Goal: Task Accomplishment & Management: Use online tool/utility

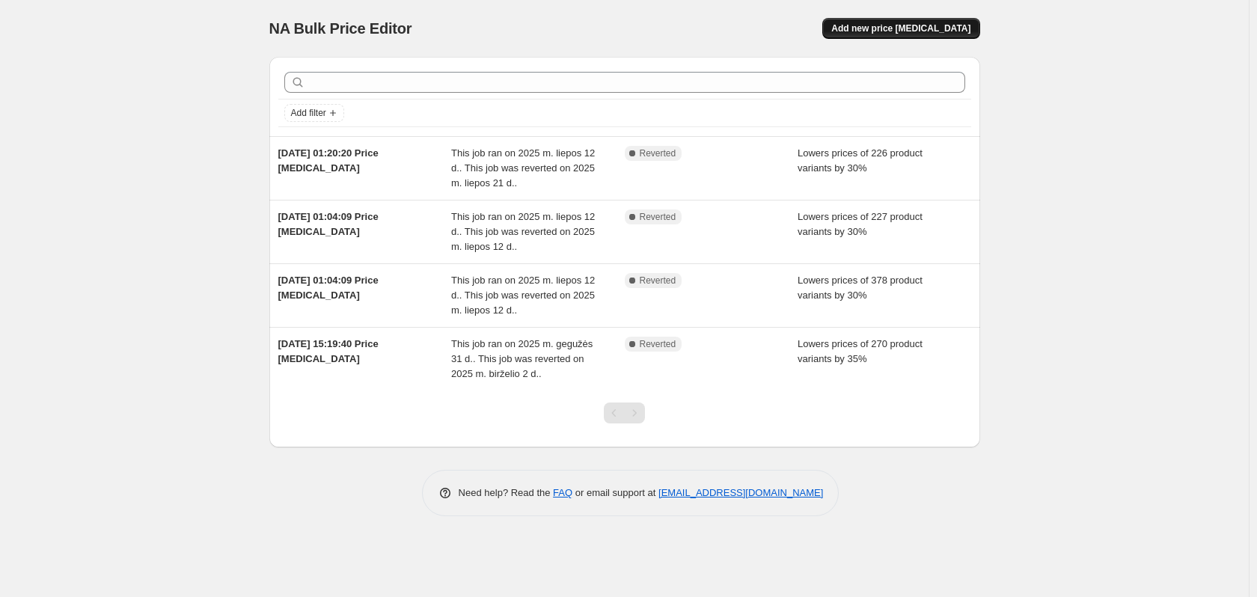
click at [929, 29] on span "Add new price [MEDICAL_DATA]" at bounding box center [900, 28] width 139 height 12
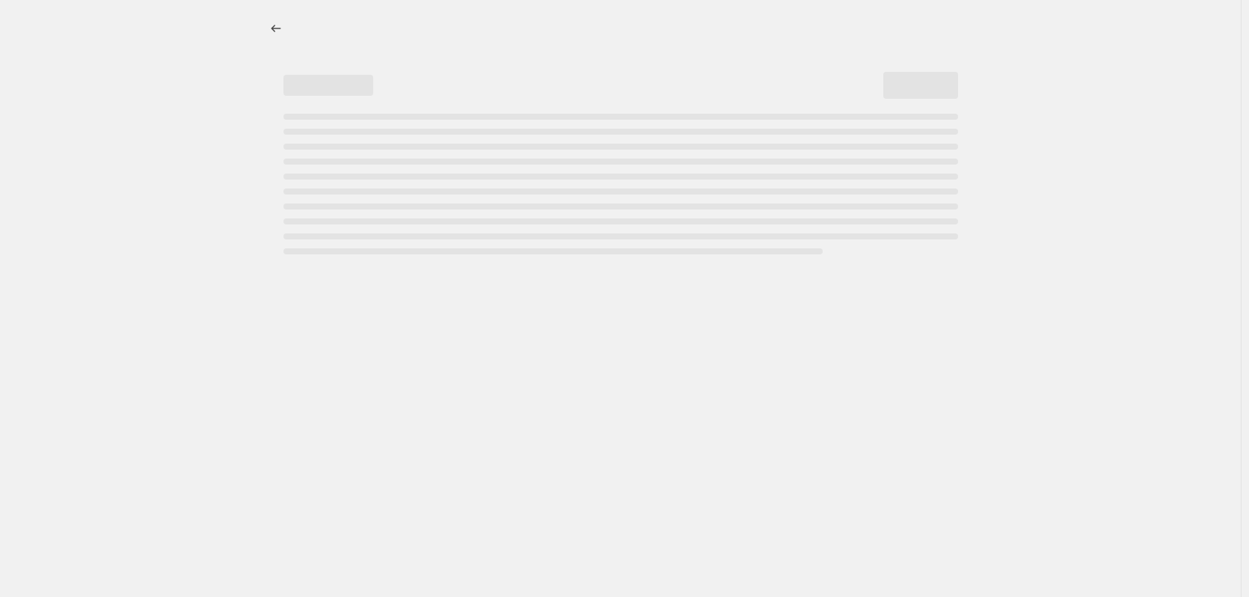
select select "percentage"
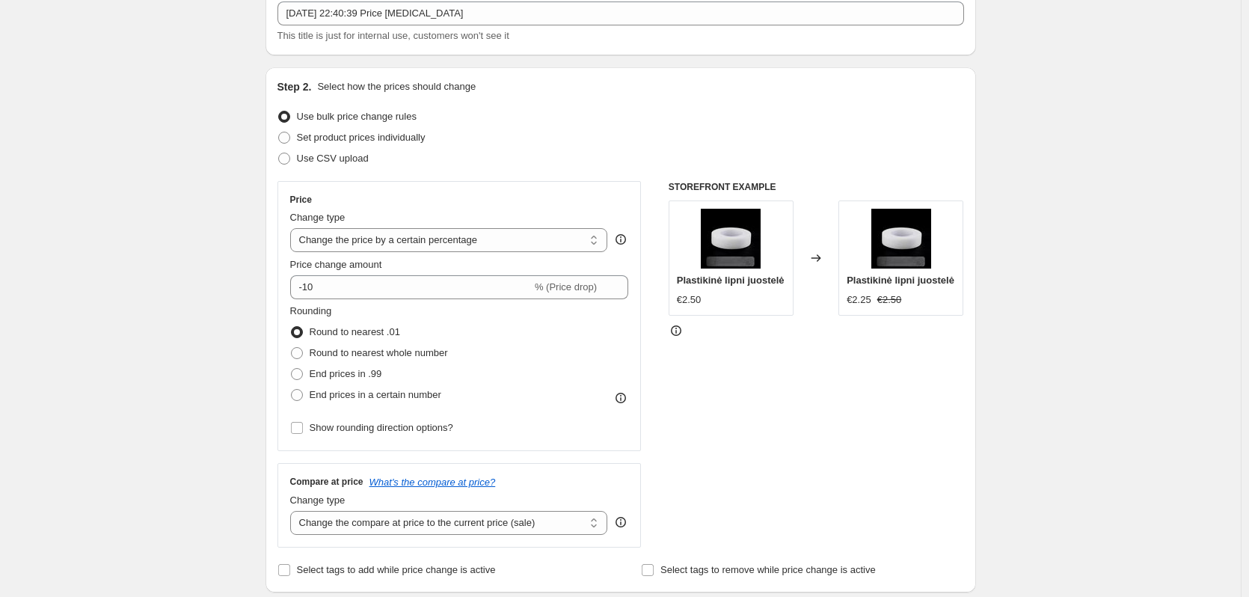
scroll to position [75, 0]
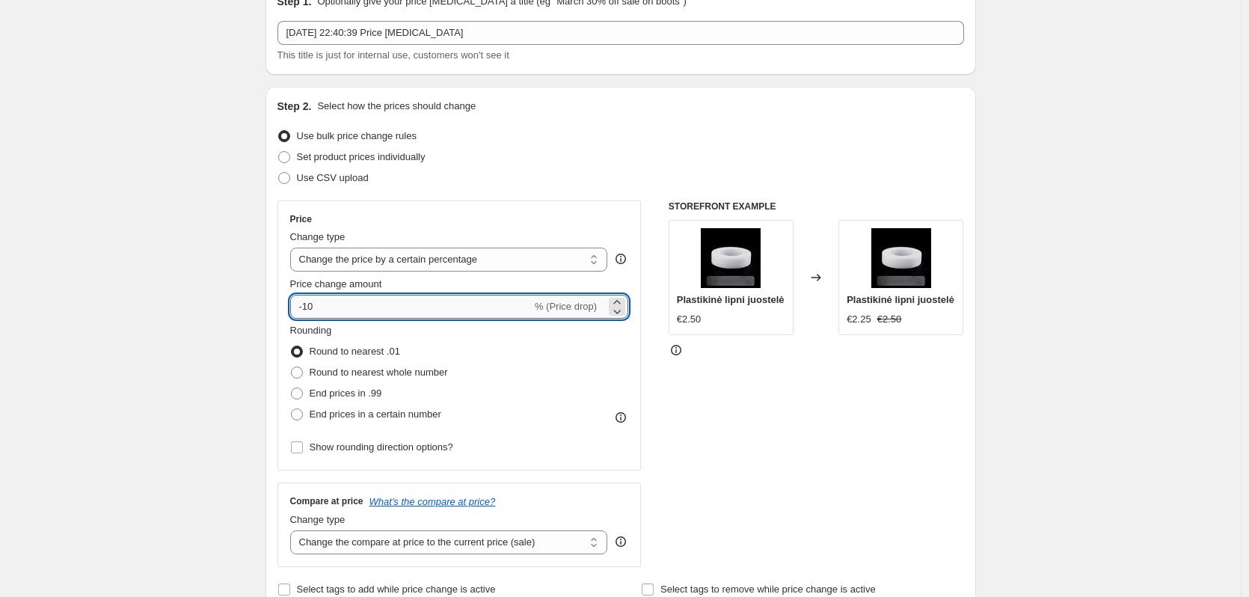
click at [397, 307] on input "-10" at bounding box center [411, 307] width 242 height 24
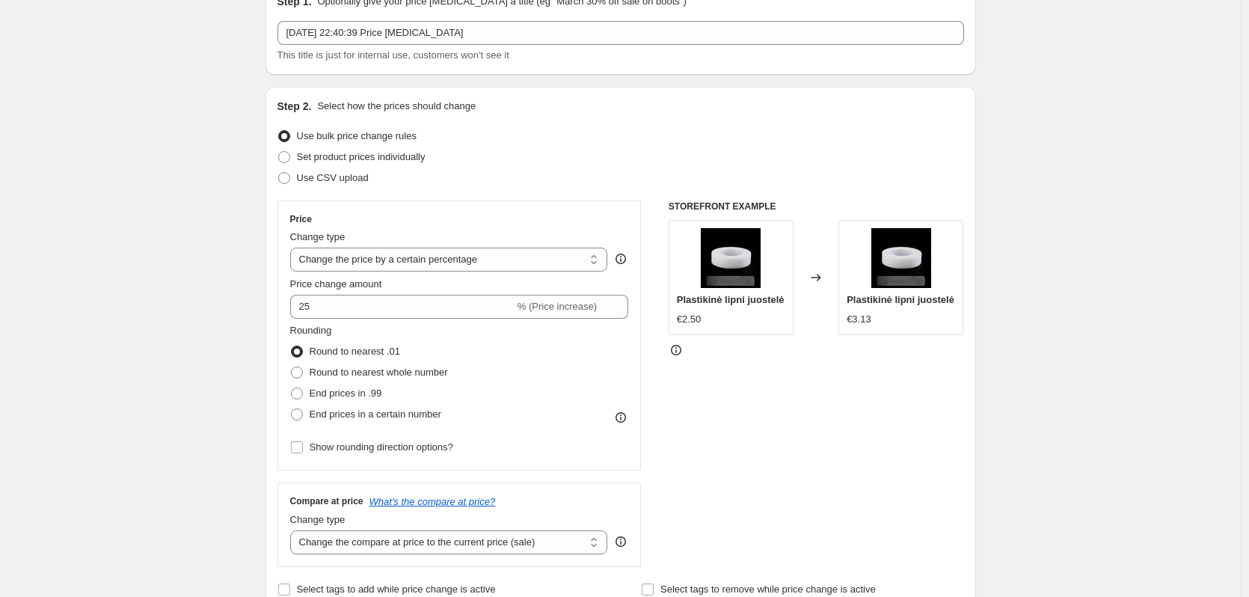
drag, startPoint x: 125, startPoint y: 339, endPoint x: 157, endPoint y: 328, distance: 33.8
click at [794, 418] on div "STOREFRONT EXAMPLE Plastikinė lipni juostelė €2.50 Changed to Plastikinė lipni …" at bounding box center [817, 384] width 296 height 367
click at [521, 346] on div "Rounding Round to nearest .01 Round to nearest whole number End prices in .99 E…" at bounding box center [459, 374] width 339 height 102
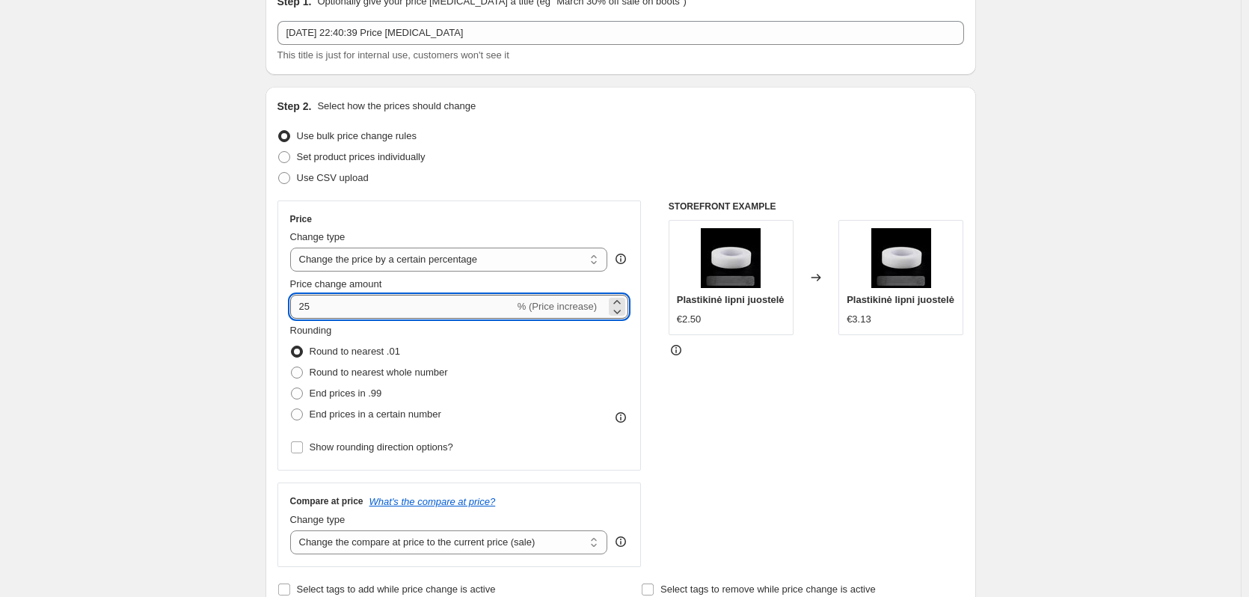
click at [482, 304] on input "25" at bounding box center [402, 307] width 224 height 24
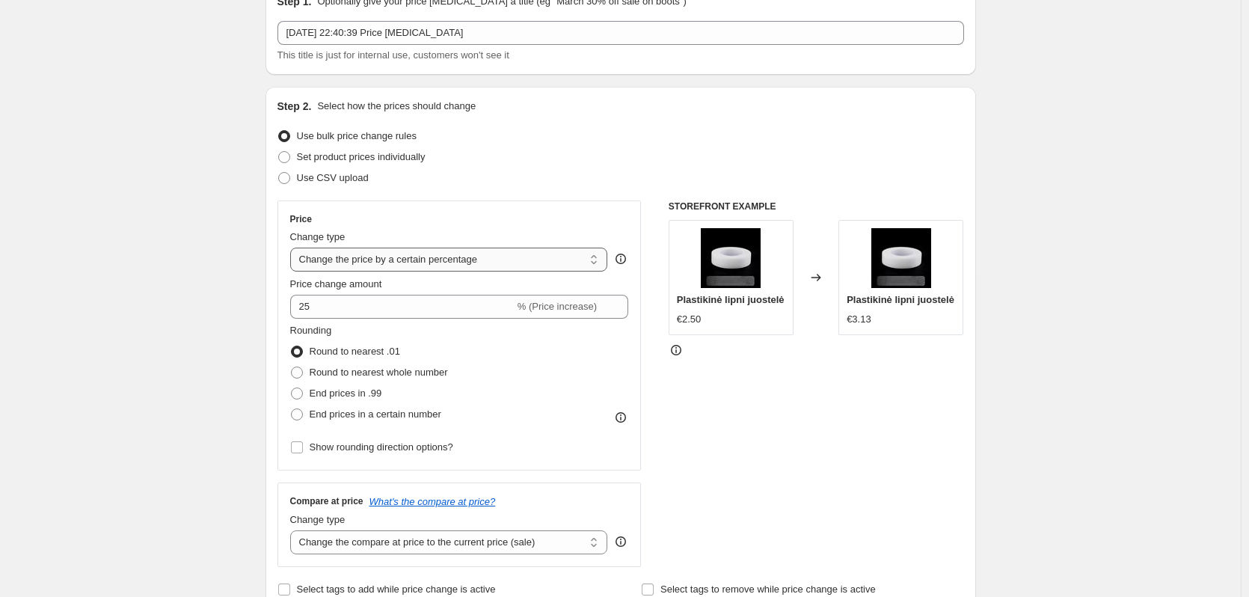
click at [466, 258] on select "Change the price to a certain amount Change the price by a certain amount Chang…" at bounding box center [449, 260] width 318 height 24
click at [595, 208] on div "Price Change type Change the price to a certain amount Change the price by a ce…" at bounding box center [460, 336] width 364 height 270
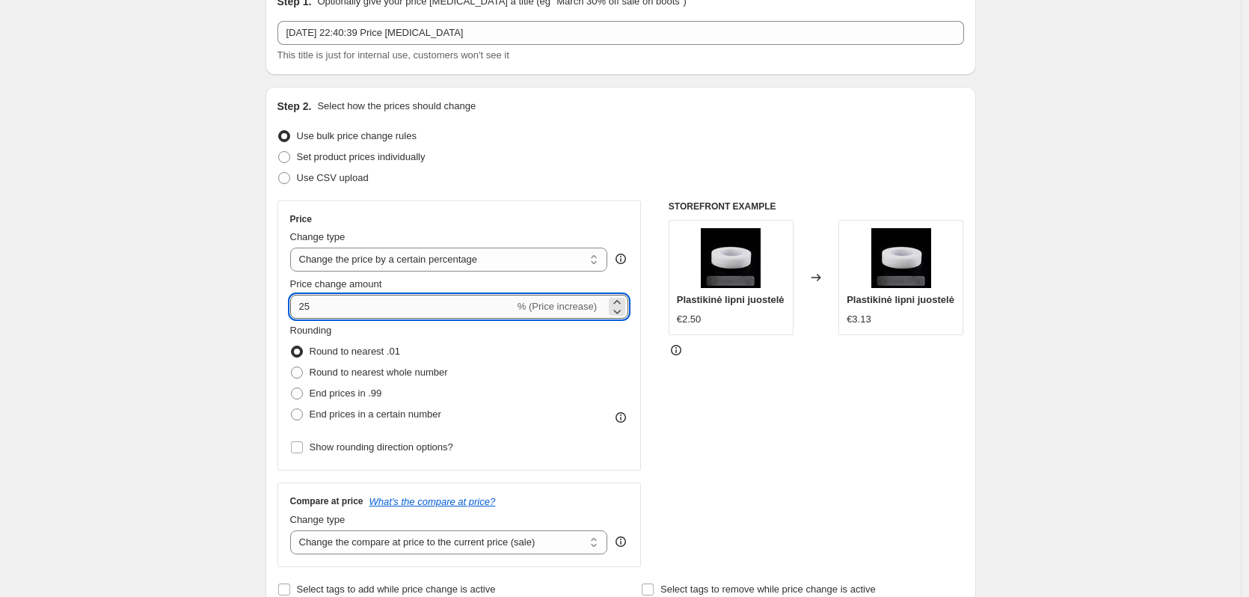
click at [299, 308] on input "25" at bounding box center [402, 307] width 224 height 24
type input "-25"
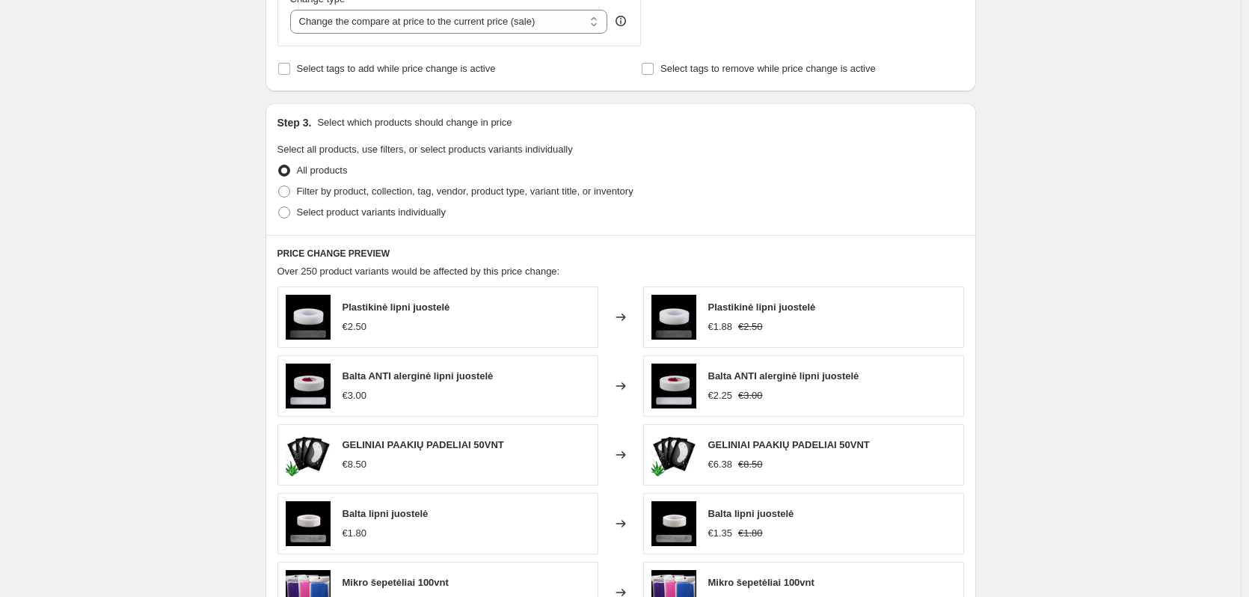
scroll to position [599, 0]
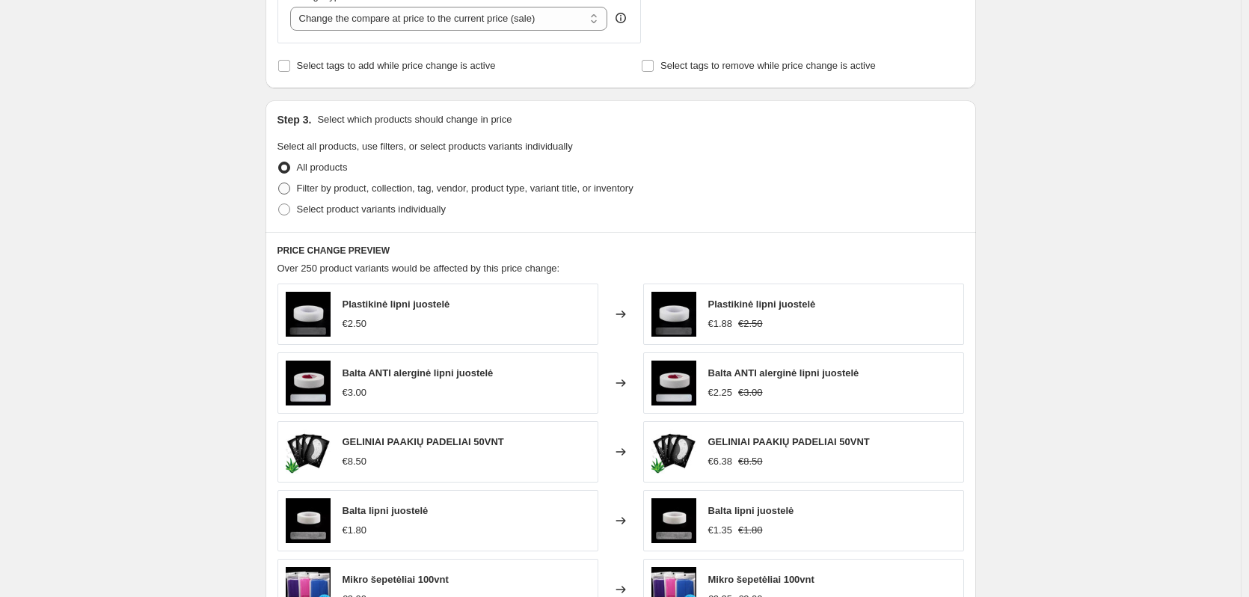
click at [460, 191] on span "Filter by product, collection, tag, vendor, product type, variant title, or inv…" at bounding box center [465, 188] width 337 height 11
click at [279, 183] on input "Filter by product, collection, tag, vendor, product type, variant title, or inv…" at bounding box center [278, 183] width 1 height 1
radio input "true"
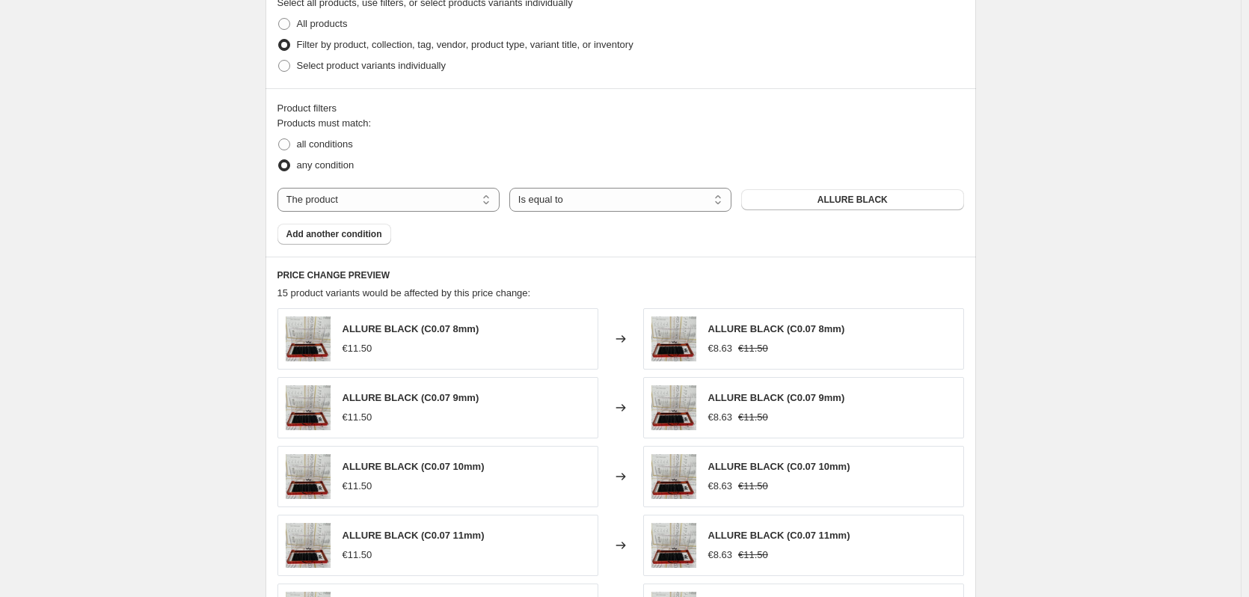
scroll to position [748, 0]
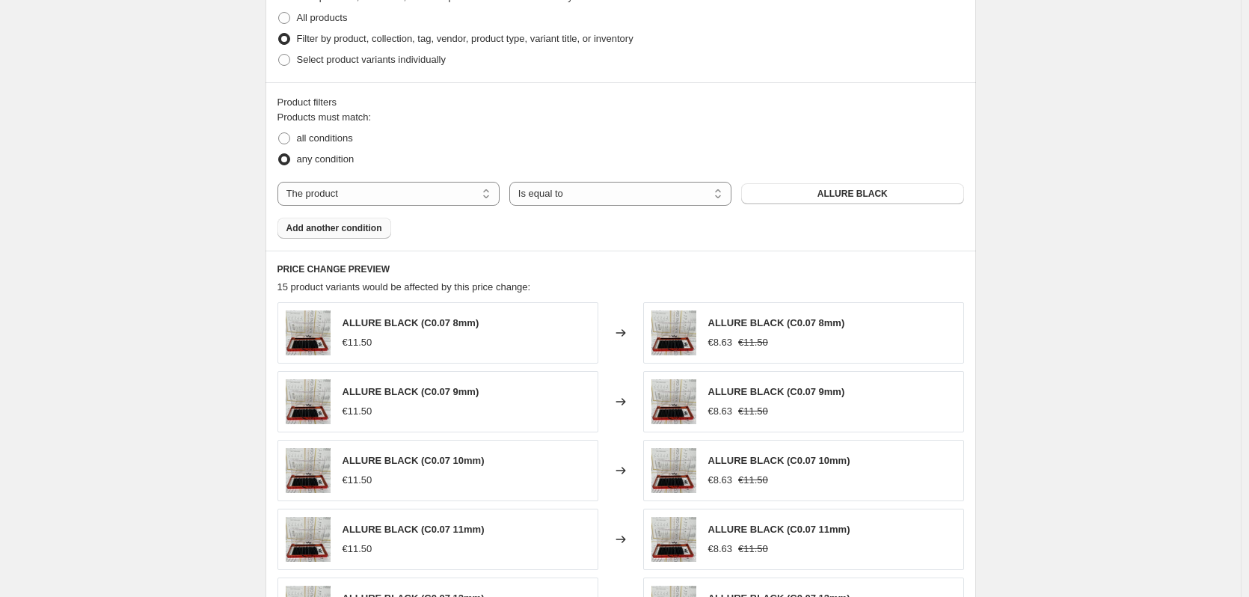
click at [373, 229] on span "Add another condition" at bounding box center [335, 228] width 96 height 12
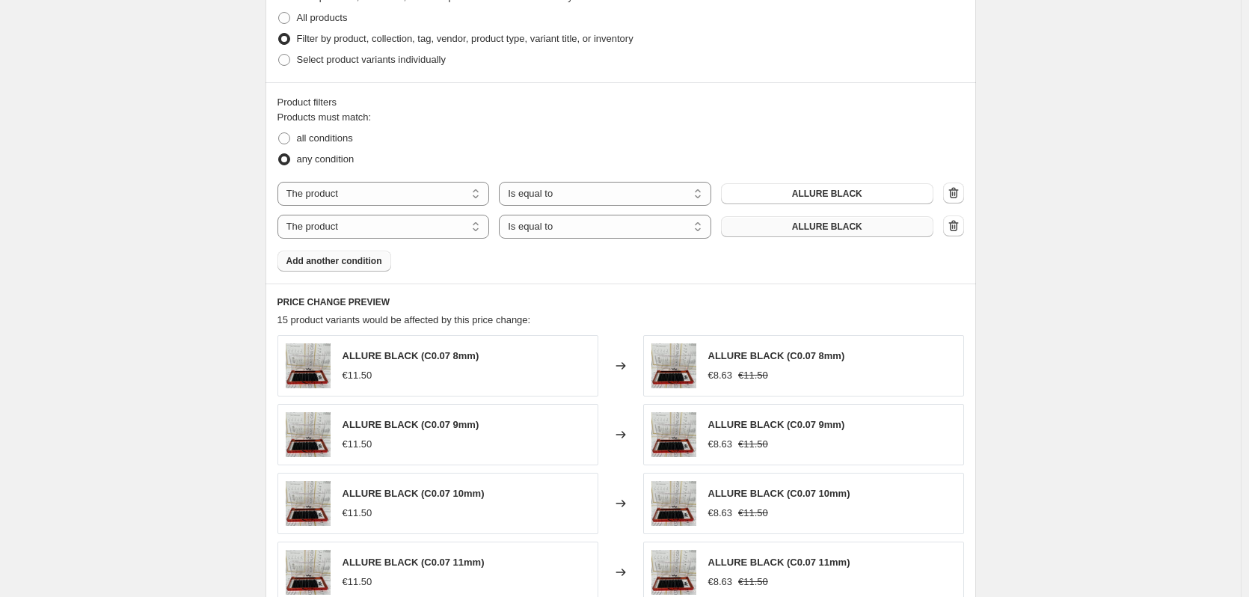
click at [853, 230] on span "ALLURE BLACK" at bounding box center [827, 227] width 70 height 12
click at [415, 226] on select "The product The product's collection The product's tag The product's vendor The…" at bounding box center [384, 227] width 212 height 24
select select "collection"
click at [440, 191] on select "The product The product's collection The product's tag The product's vendor The…" at bounding box center [384, 194] width 212 height 24
select select "collection"
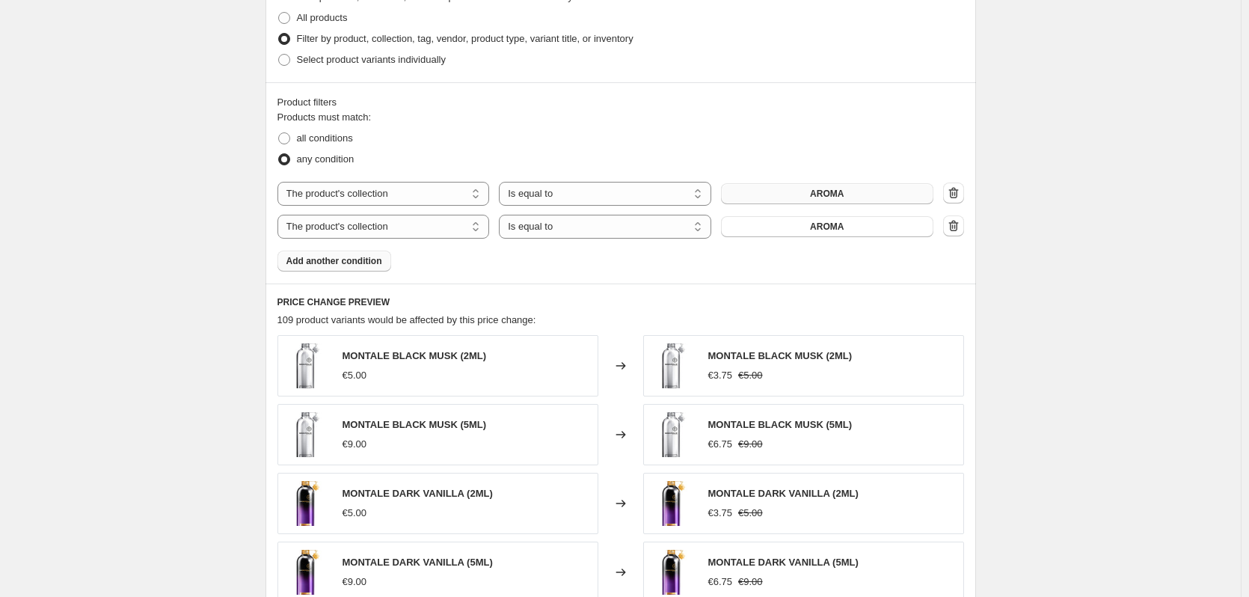
click at [839, 191] on span "AROMA" at bounding box center [827, 194] width 34 height 12
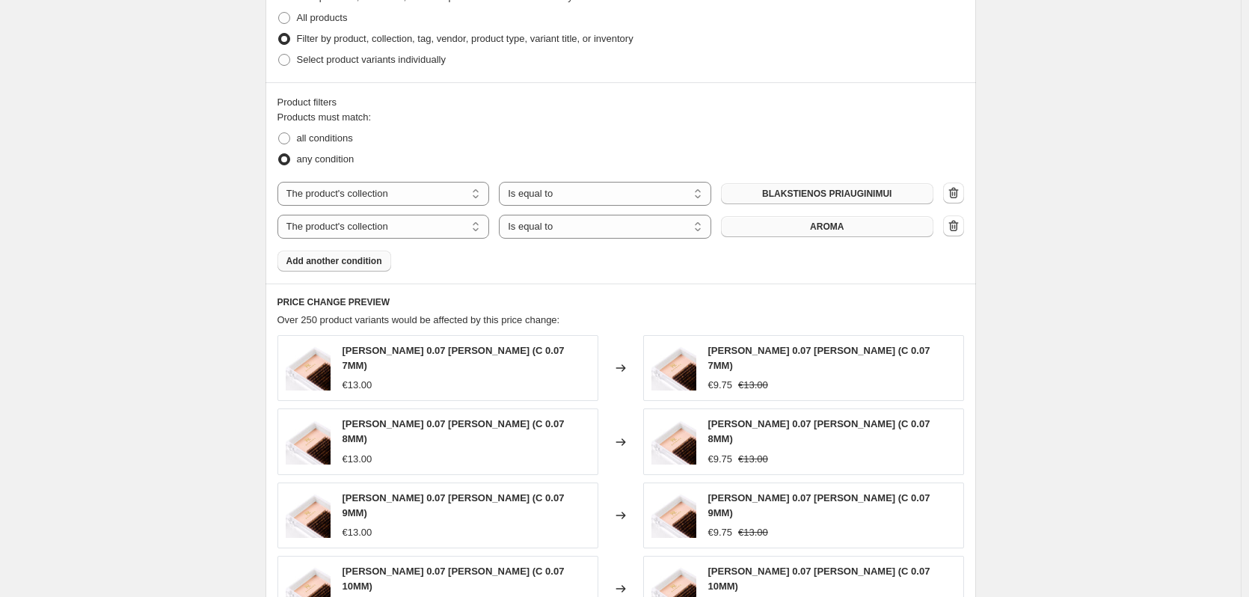
click at [844, 224] on span "AROMA" at bounding box center [827, 227] width 34 height 12
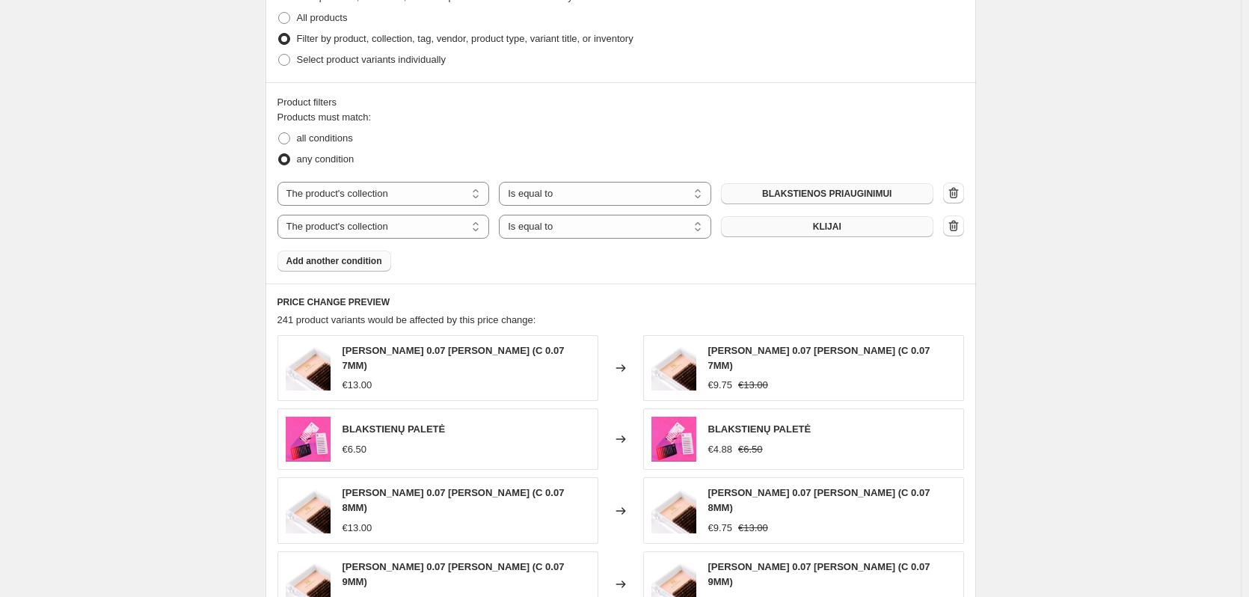
click at [333, 264] on span "Add another condition" at bounding box center [335, 261] width 96 height 12
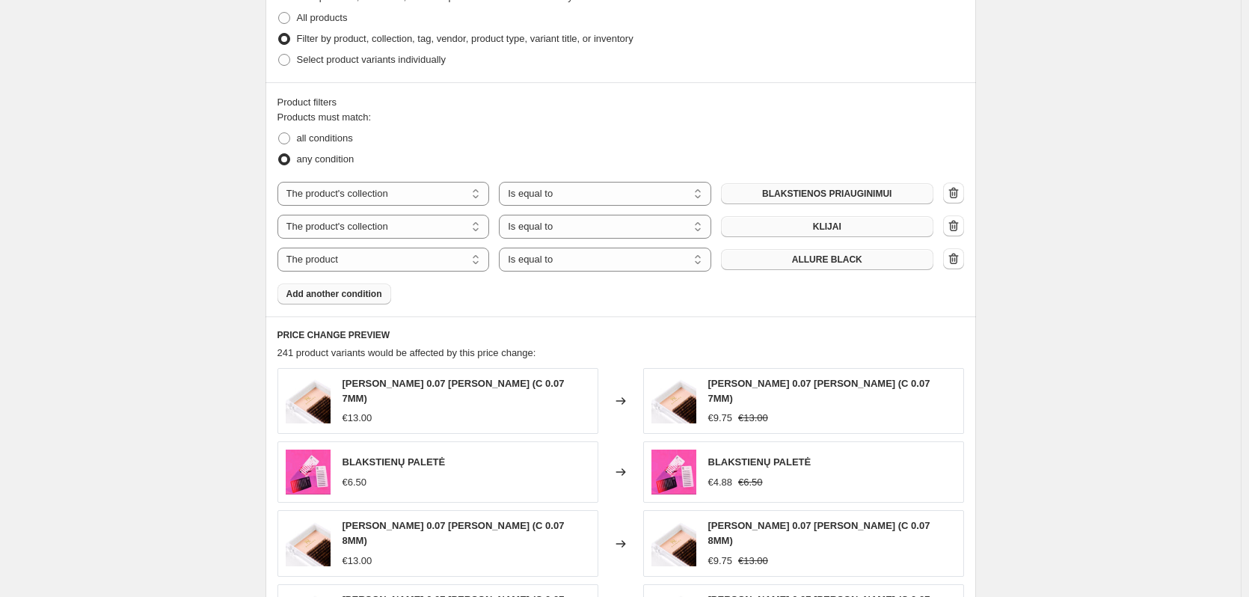
click at [822, 265] on span "ALLURE BLACK" at bounding box center [827, 260] width 70 height 12
click at [376, 251] on select "The product The product's collection The product's tag The product's vendor The…" at bounding box center [384, 260] width 212 height 24
select select "collection"
click at [823, 260] on span "AROMA" at bounding box center [827, 260] width 34 height 12
click at [337, 295] on span "Add another condition" at bounding box center [335, 294] width 96 height 12
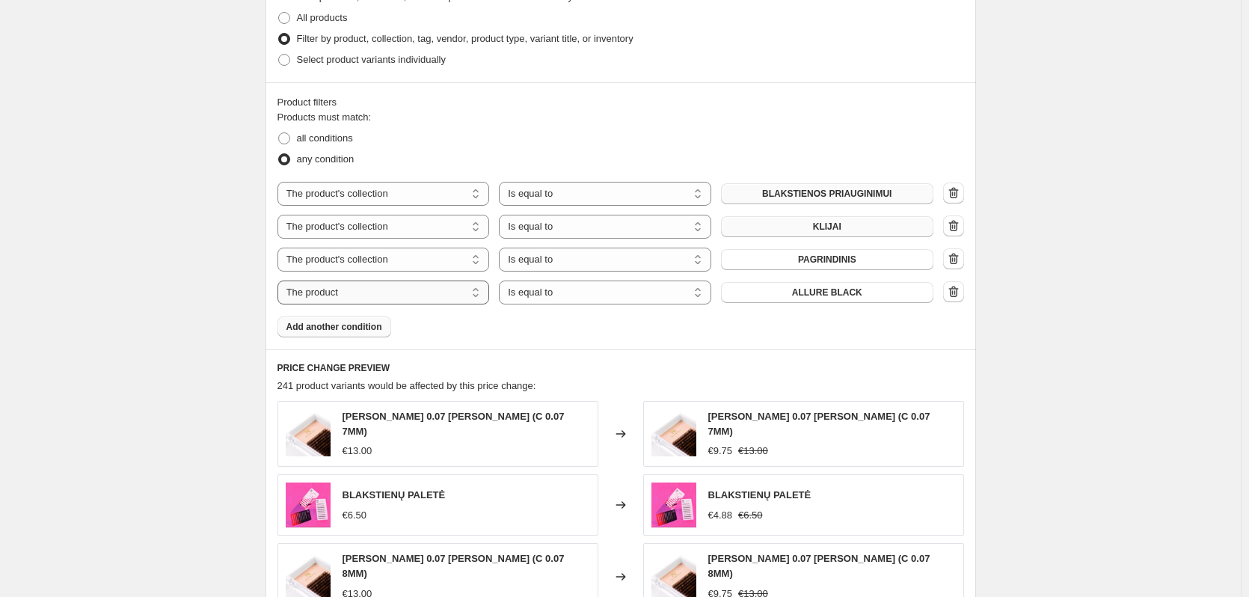
click at [405, 299] on select "The product The product's collection The product's tag The product's vendor The…" at bounding box center [384, 293] width 212 height 24
select select "collection"
click at [831, 293] on span "AROMA" at bounding box center [827, 293] width 34 height 12
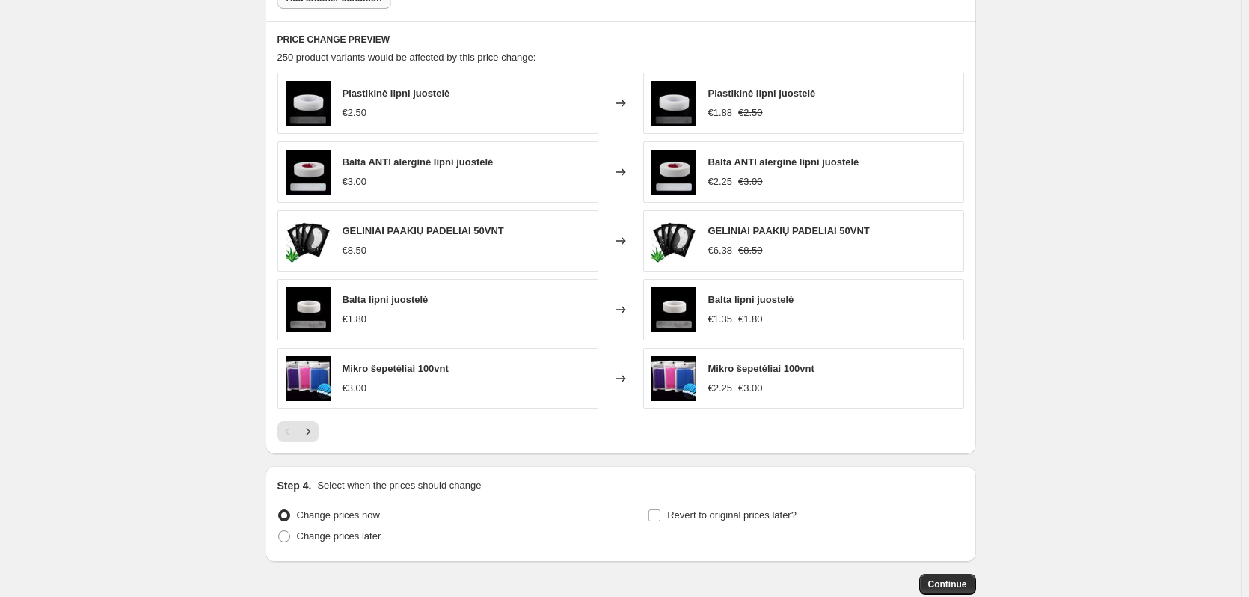
scroll to position [1166, 0]
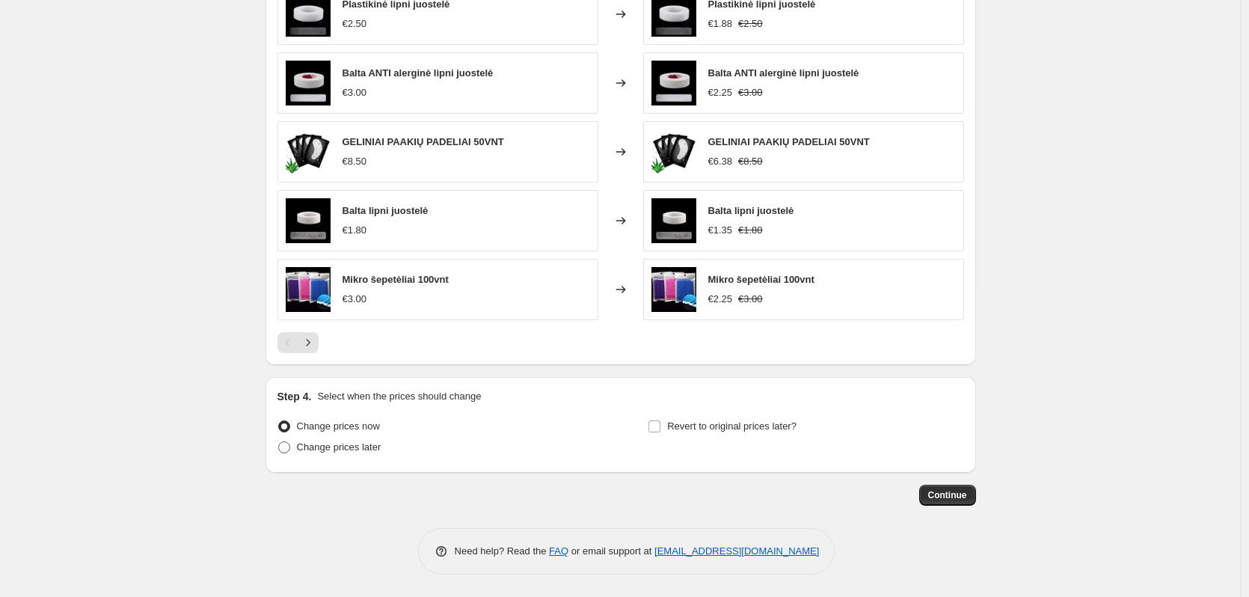
click at [368, 448] on span "Change prices later" at bounding box center [339, 446] width 85 height 11
click at [279, 442] on input "Change prices later" at bounding box center [278, 441] width 1 height 1
radio input "true"
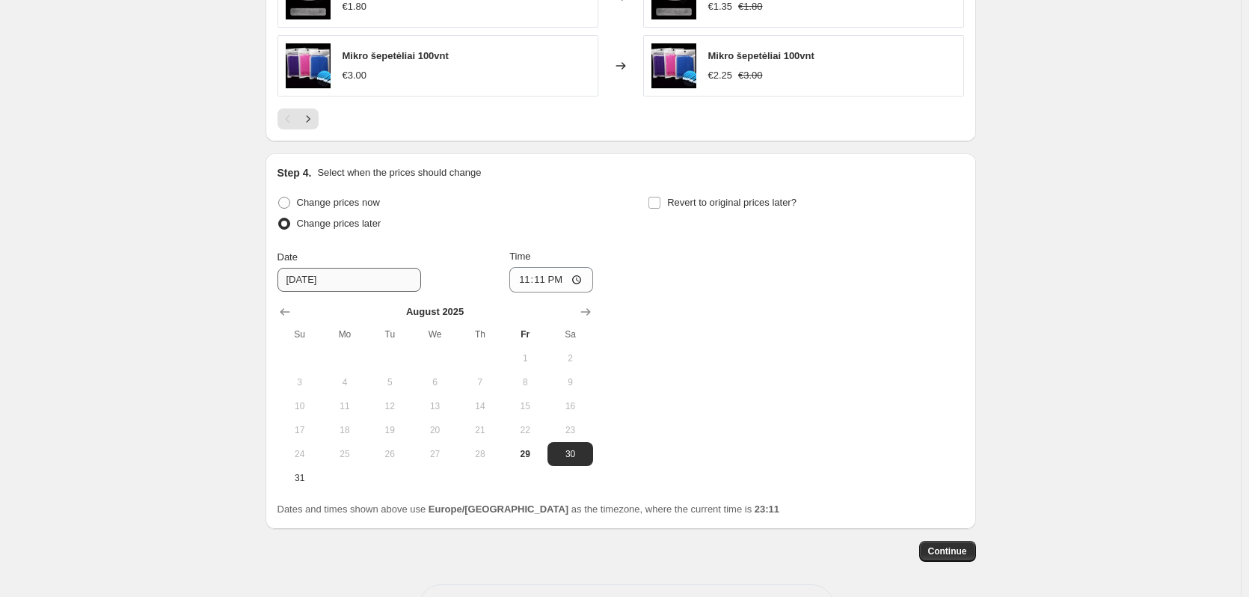
scroll to position [1390, 0]
click at [539, 280] on input "23:11" at bounding box center [552, 278] width 84 height 25
click at [544, 284] on input "00:11" at bounding box center [552, 278] width 84 height 25
click at [578, 276] on input "00:11" at bounding box center [552, 278] width 84 height 25
type input "05:00"
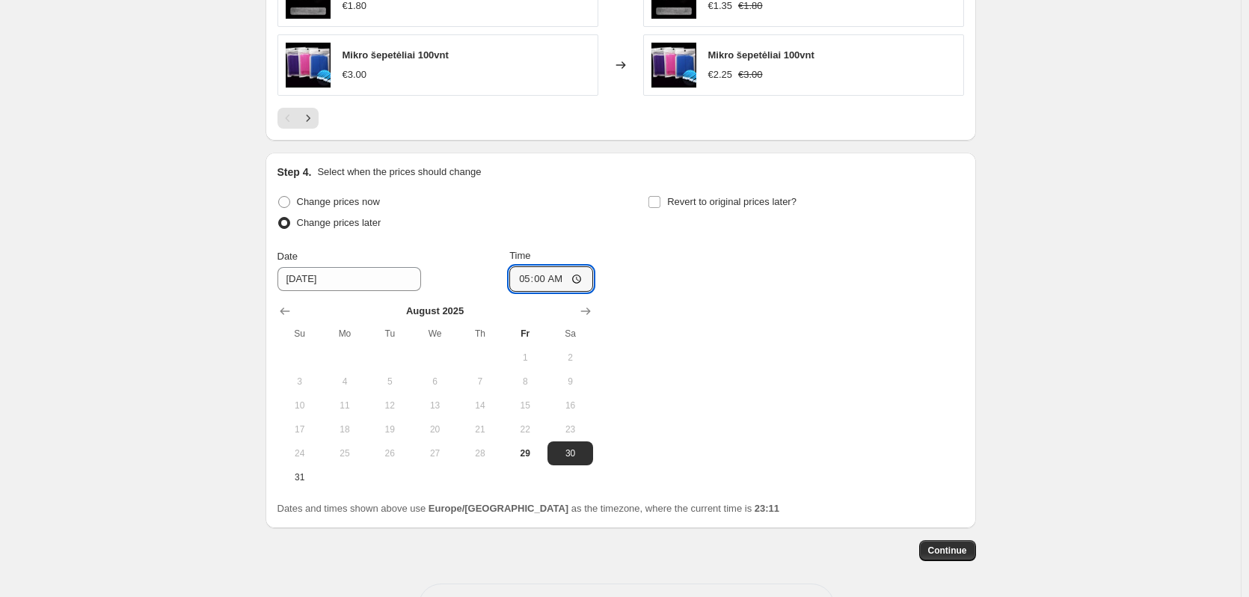
click at [723, 321] on div "Change prices now Change prices later Date [DATE] Time 05:00 [DATE] Su Mo Tu We…" at bounding box center [621, 341] width 687 height 298
click at [299, 469] on button "31" at bounding box center [300, 477] width 45 height 24
click at [580, 450] on span "30" at bounding box center [570, 453] width 33 height 12
type input "[DATE]"
click at [716, 204] on span "Revert to original prices later?" at bounding box center [731, 201] width 129 height 11
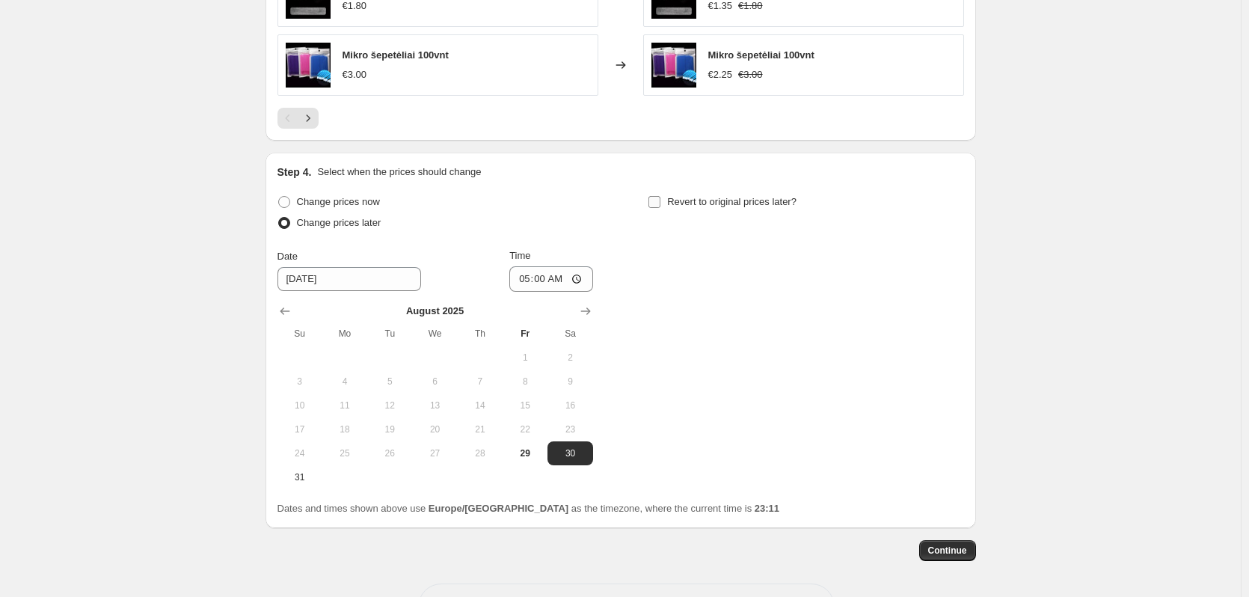
click at [661, 204] on input "Revert to original prices later?" at bounding box center [655, 202] width 12 height 12
checkbox input "true"
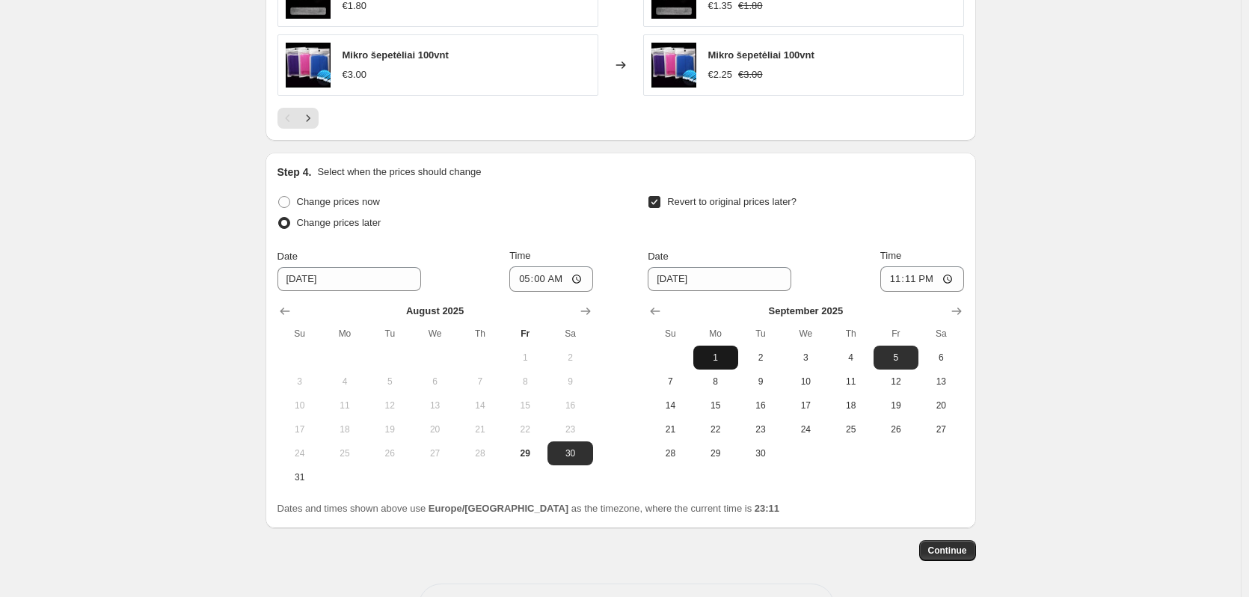
click at [718, 356] on span "1" at bounding box center [716, 358] width 33 height 12
type input "[DATE]"
click at [941, 275] on input "23:11" at bounding box center [923, 278] width 84 height 25
click at [955, 280] on input "23:11" at bounding box center [923, 278] width 84 height 25
type input "00:15"
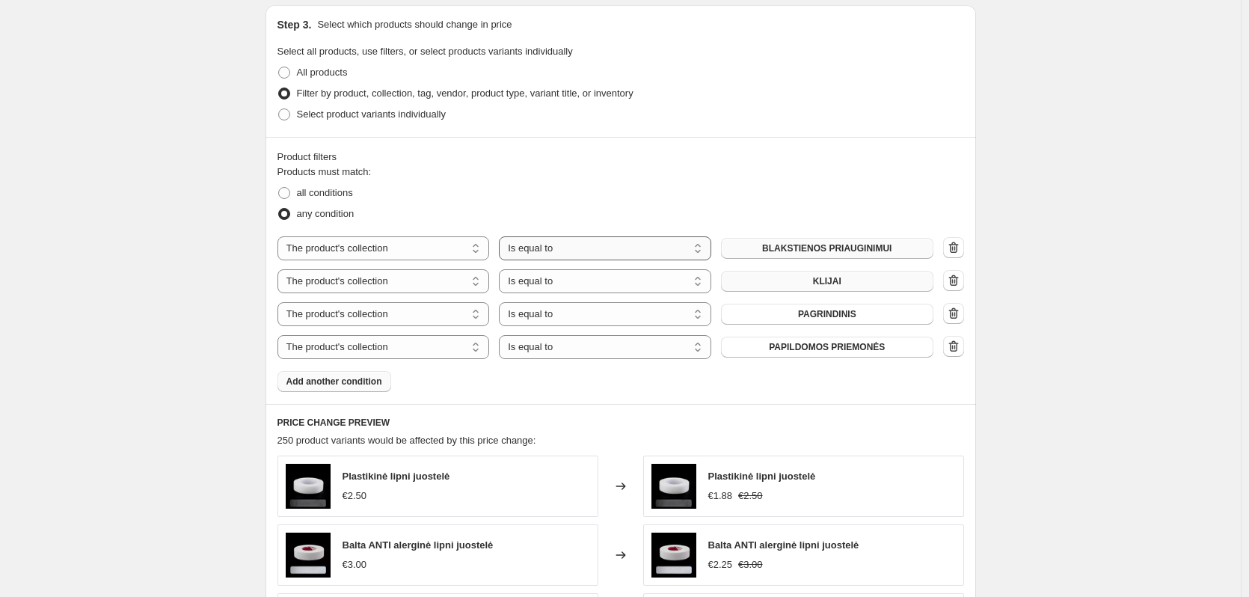
scroll to position [717, 0]
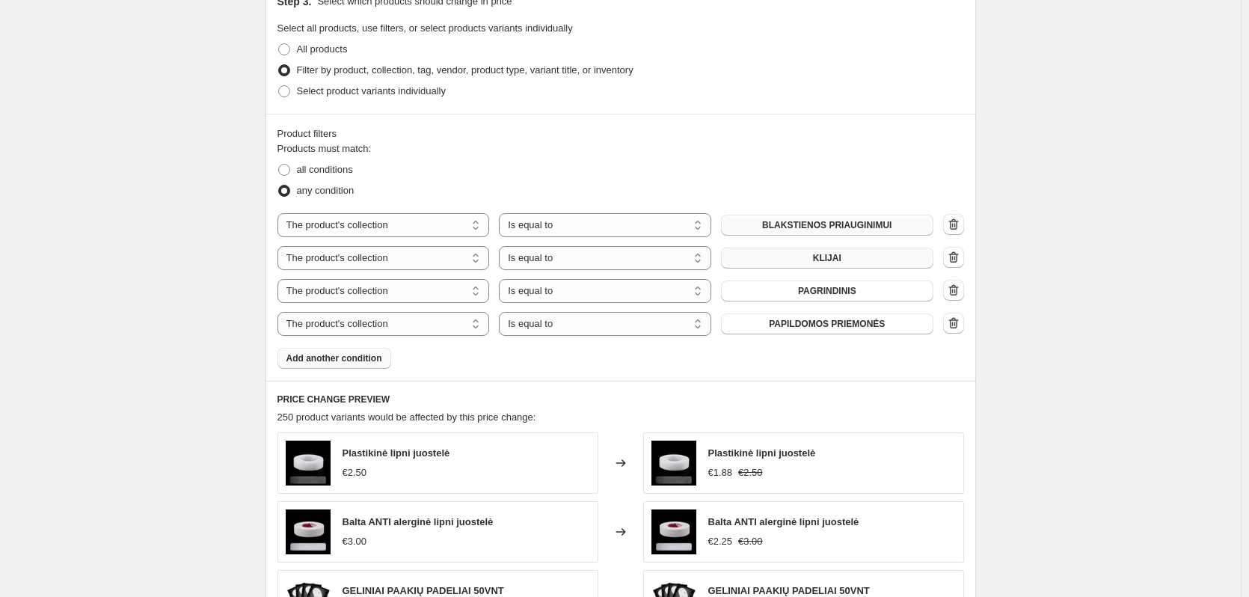
click at [358, 355] on span "Add another condition" at bounding box center [335, 358] width 96 height 12
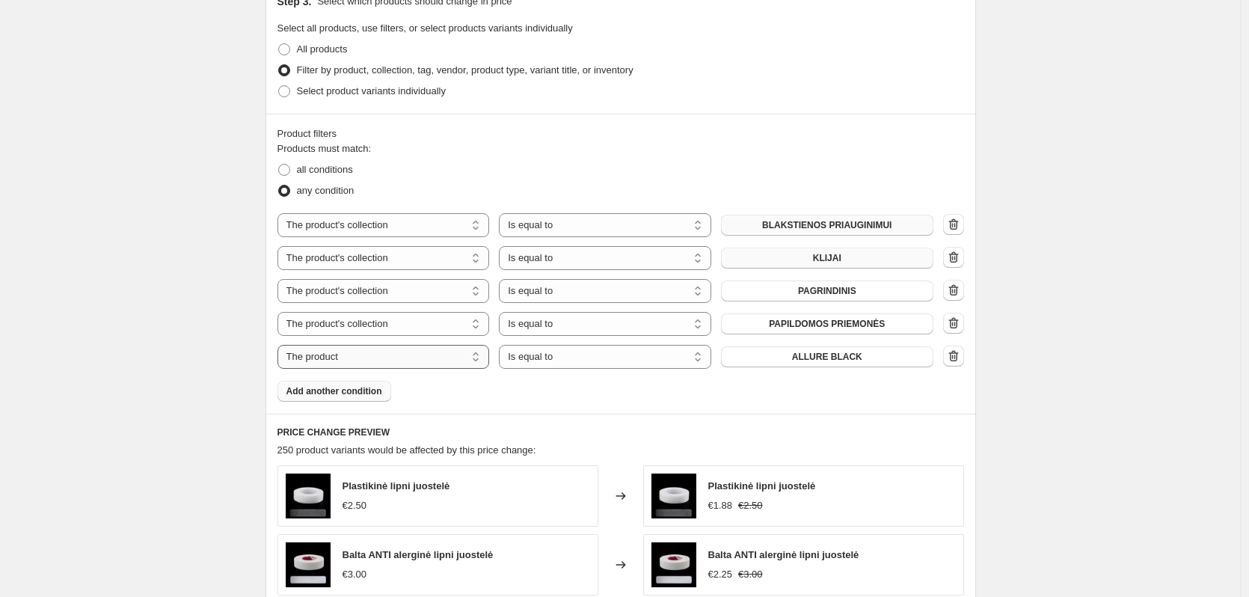
click at [392, 349] on select "The product The product's collection The product's tag The product's vendor The…" at bounding box center [384, 357] width 212 height 24
click at [811, 363] on button "ALLURE BLACK" at bounding box center [827, 356] width 212 height 21
click at [588, 357] on select "Is equal to Is not equal to" at bounding box center [605, 357] width 212 height 24
select select "not_equal"
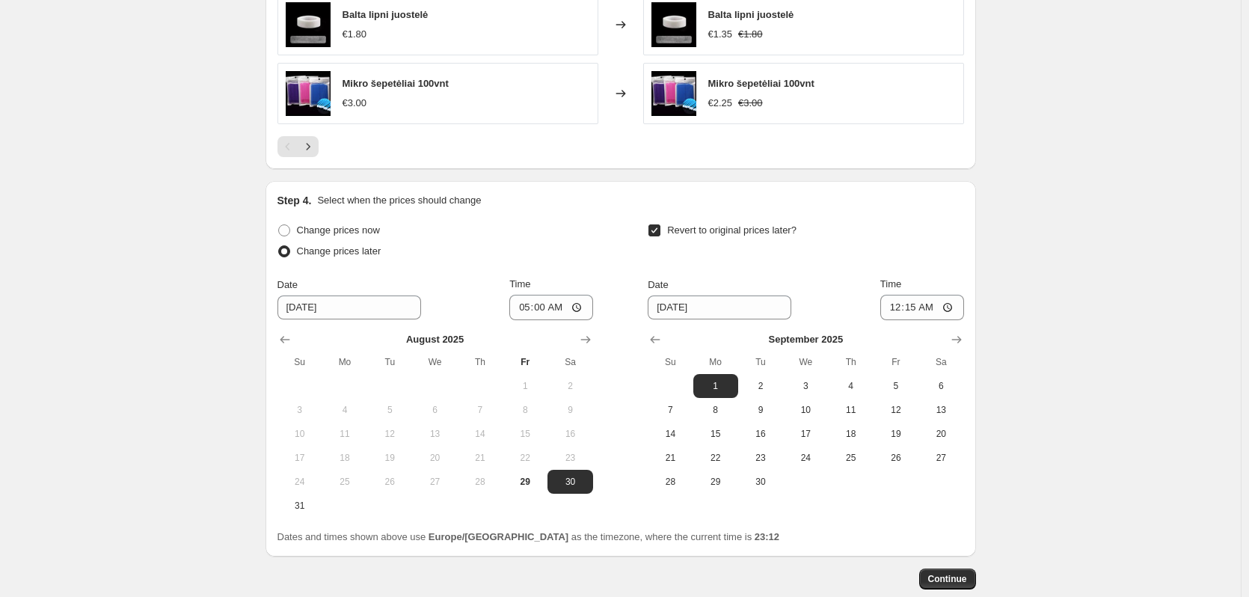
scroll to position [1478, 0]
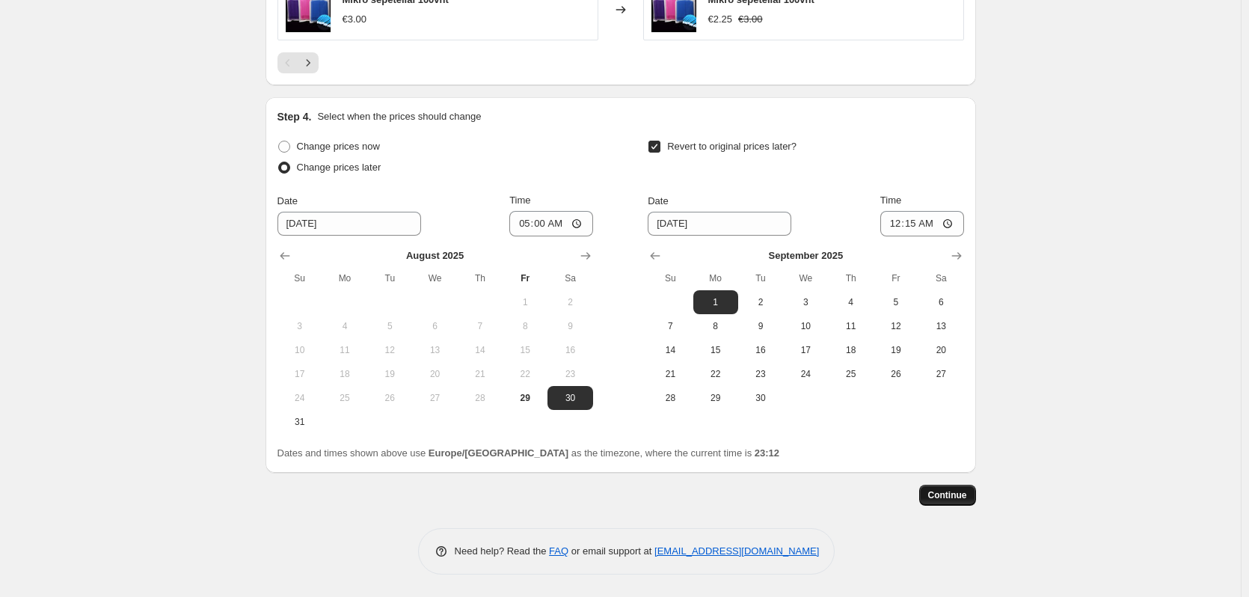
click at [952, 495] on span "Continue" at bounding box center [948, 495] width 39 height 12
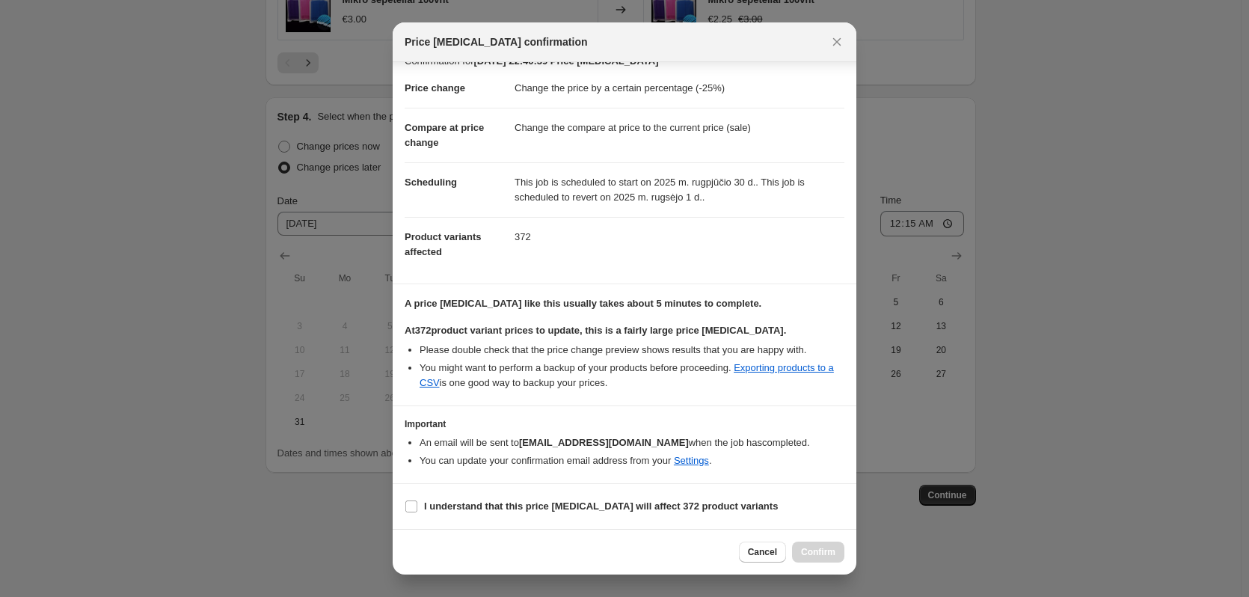
scroll to position [35, 0]
click at [575, 514] on label "I understand that this price [MEDICAL_DATA] will affect 372 product variants" at bounding box center [591, 506] width 373 height 21
click at [417, 513] on input "I understand that this price [MEDICAL_DATA] will affect 372 product variants" at bounding box center [412, 507] width 12 height 12
checkbox input "true"
click at [813, 548] on span "Confirm" at bounding box center [818, 552] width 34 height 12
